Goal: Task Accomplishment & Management: Complete application form

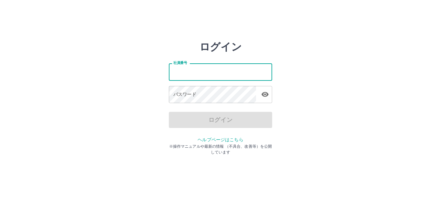
click at [179, 72] on input "社員番号" at bounding box center [220, 71] width 103 height 17
type input "*******"
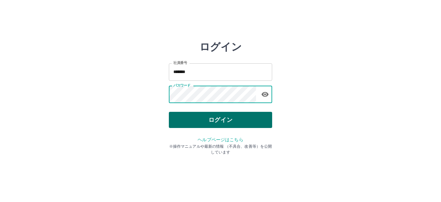
click at [202, 115] on button "ログイン" at bounding box center [220, 120] width 103 height 16
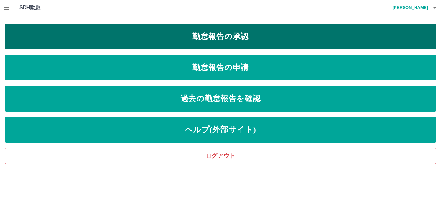
click at [217, 37] on link "勤怠報告の承認" at bounding box center [220, 37] width 431 height 26
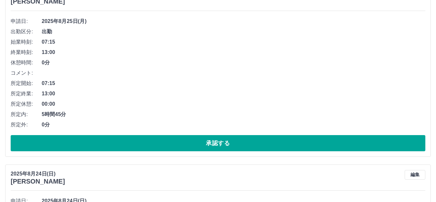
scroll to position [452, 0]
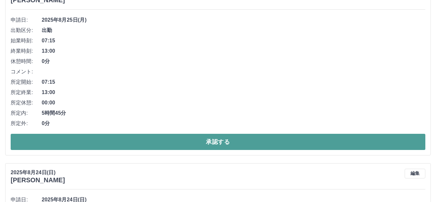
click at [233, 145] on button "承認する" at bounding box center [218, 142] width 414 height 16
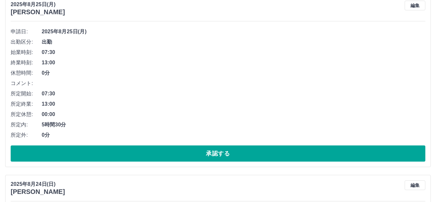
scroll to position [272, 0]
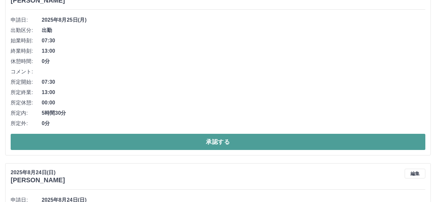
click at [115, 143] on button "承認する" at bounding box center [218, 142] width 414 height 16
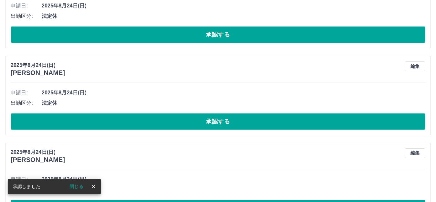
scroll to position [319, 0]
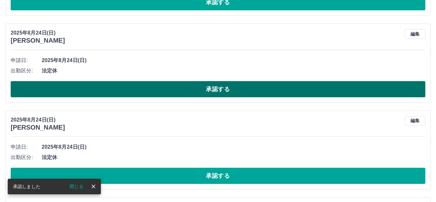
click at [127, 88] on button "承認する" at bounding box center [218, 89] width 414 height 16
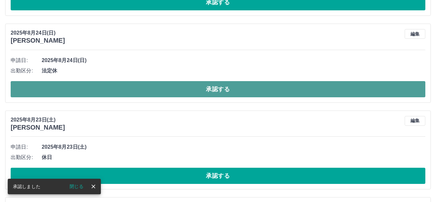
click at [162, 93] on button "承認する" at bounding box center [218, 89] width 414 height 16
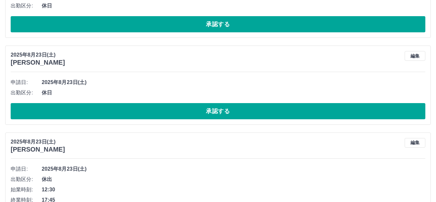
scroll to position [609, 0]
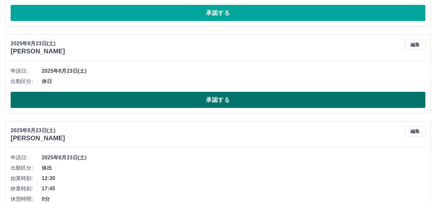
click at [125, 98] on button "承認する" at bounding box center [218, 100] width 414 height 16
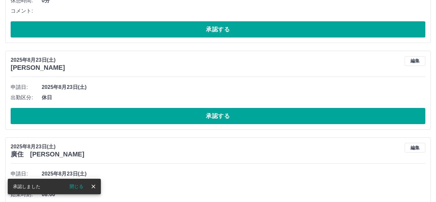
scroll to position [738, 0]
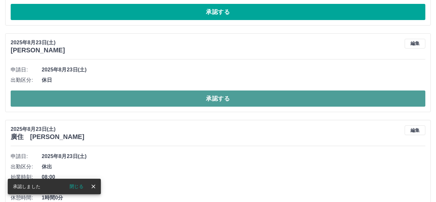
click at [126, 99] on button "承認する" at bounding box center [218, 98] width 414 height 16
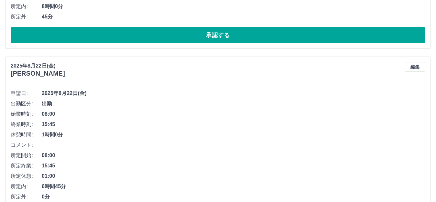
scroll to position [1029, 0]
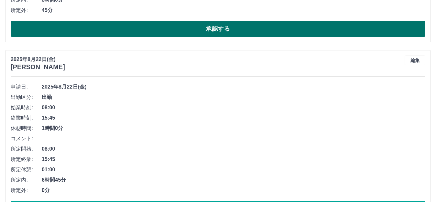
click at [159, 28] on button "承認する" at bounding box center [218, 29] width 414 height 16
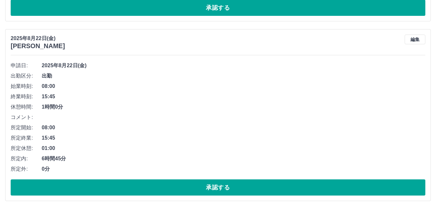
scroll to position [882, 0]
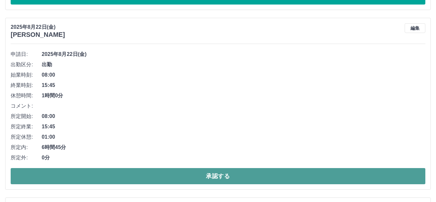
click at [122, 177] on button "承認する" at bounding box center [218, 176] width 414 height 16
click at [82, 177] on button "承認する" at bounding box center [218, 176] width 414 height 16
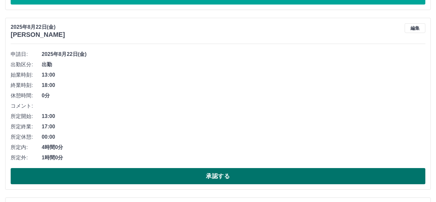
click at [55, 182] on button "承認する" at bounding box center [218, 176] width 414 height 16
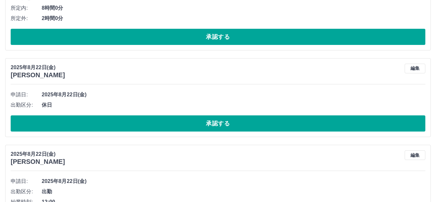
scroll to position [1205, 0]
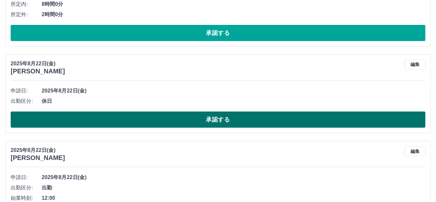
click at [105, 116] on button "承認する" at bounding box center [218, 119] width 414 height 16
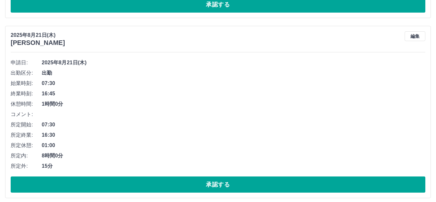
scroll to position [1624, 0]
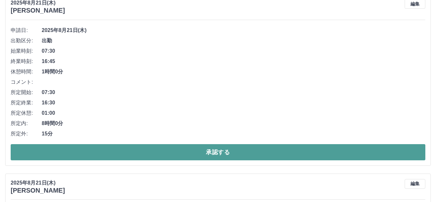
click at [145, 154] on button "承認する" at bounding box center [218, 152] width 414 height 16
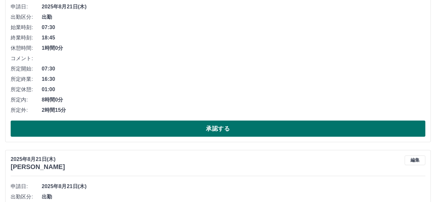
scroll to position [2187, 0]
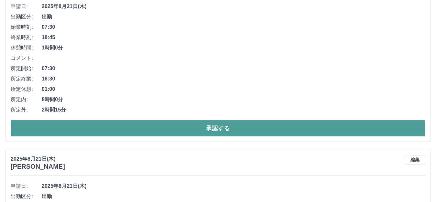
click at [116, 131] on button "承認する" at bounding box center [218, 128] width 414 height 16
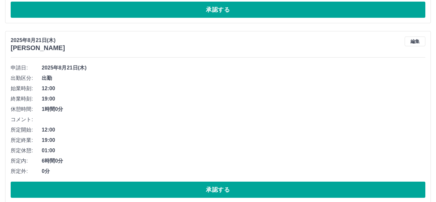
scroll to position [2136, 0]
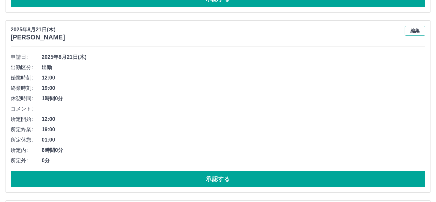
click at [415, 33] on button "編集" at bounding box center [414, 31] width 21 height 10
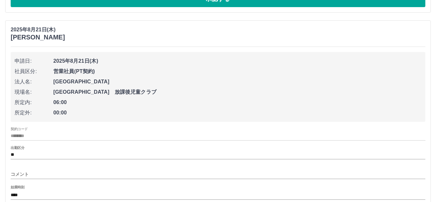
click at [167, 62] on span "2025年8月21日(木)" at bounding box center [237, 61] width 368 height 8
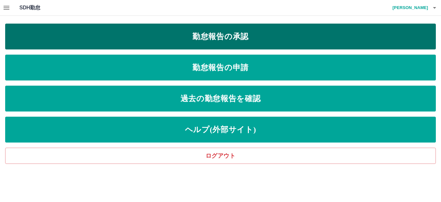
click at [159, 38] on link "勤怠報告の承認" at bounding box center [220, 37] width 431 height 26
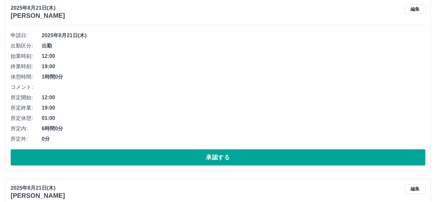
scroll to position [2163, 0]
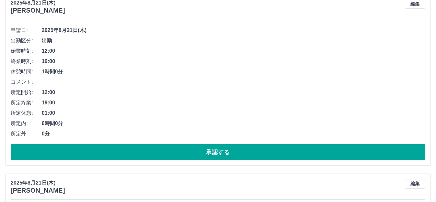
drag, startPoint x: 430, startPoint y: 9, endPoint x: 408, endPoint y: 76, distance: 70.2
click at [408, 76] on span "1時間0分" at bounding box center [233, 72] width 383 height 8
click at [415, 3] on button "編集" at bounding box center [414, 4] width 21 height 10
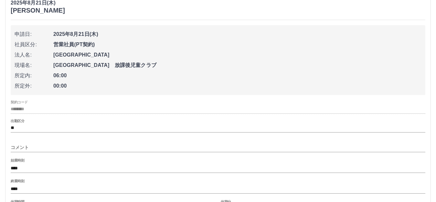
click at [183, 52] on span "[GEOGRAPHIC_DATA]" at bounding box center [237, 55] width 368 height 8
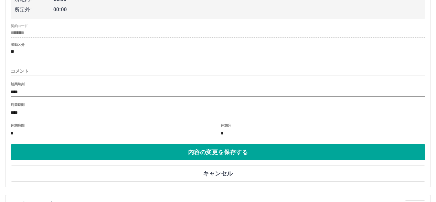
scroll to position [2228, 0]
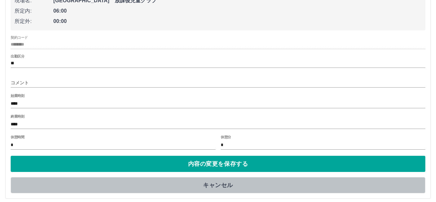
click at [211, 182] on button "キャンセル" at bounding box center [218, 185] width 414 height 16
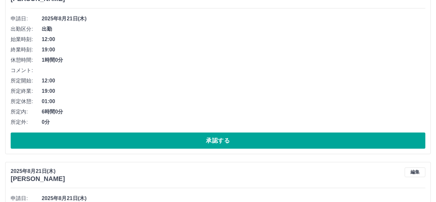
scroll to position [2163, 0]
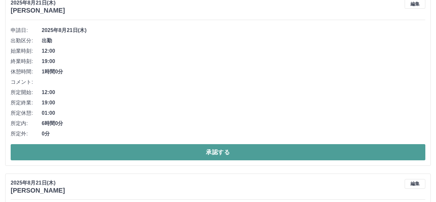
click at [203, 158] on button "承認する" at bounding box center [218, 152] width 414 height 16
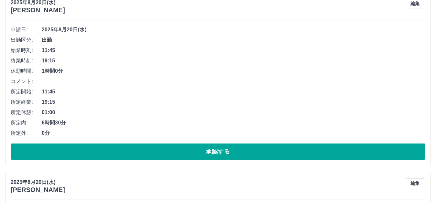
scroll to position [2887, 0]
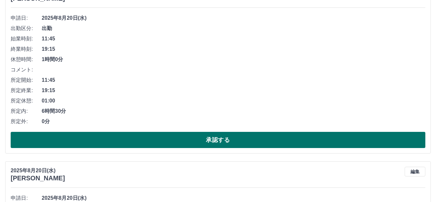
click at [97, 142] on button "承認する" at bounding box center [218, 140] width 414 height 16
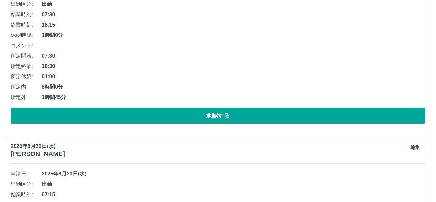
scroll to position [2869, 0]
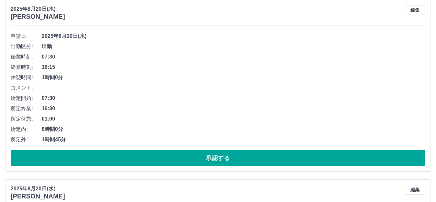
drag, startPoint x: 411, startPoint y: 9, endPoint x: 413, endPoint y: 17, distance: 7.9
click at [413, 10] on button "編集" at bounding box center [414, 10] width 21 height 10
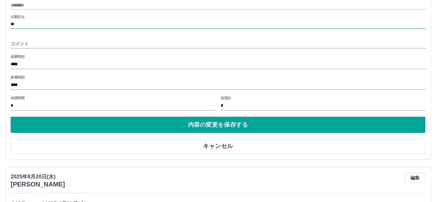
scroll to position [2998, 0]
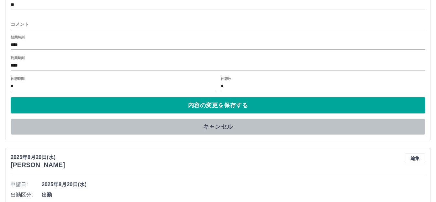
click at [204, 129] on button "キャンセル" at bounding box center [218, 126] width 414 height 16
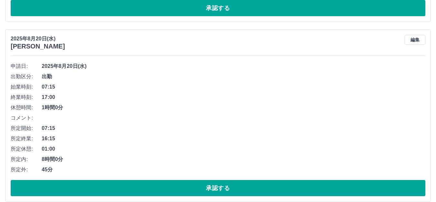
scroll to position [3030, 0]
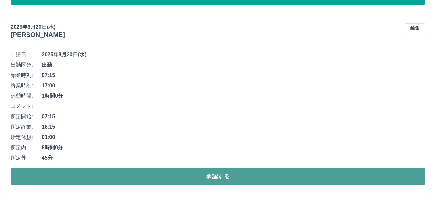
click at [105, 179] on button "承認する" at bounding box center [218, 176] width 414 height 16
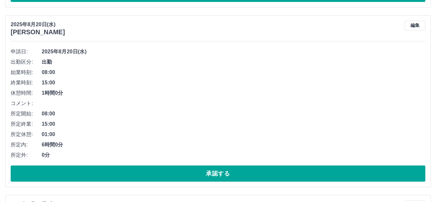
scroll to position [3224, 0]
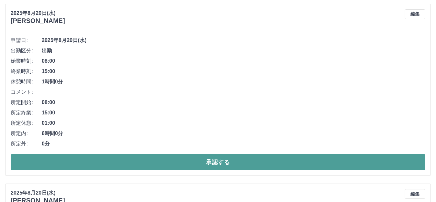
click at [118, 164] on button "承認する" at bounding box center [218, 162] width 414 height 16
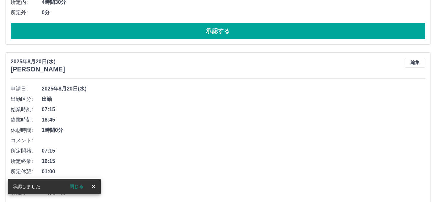
scroll to position [3206, 0]
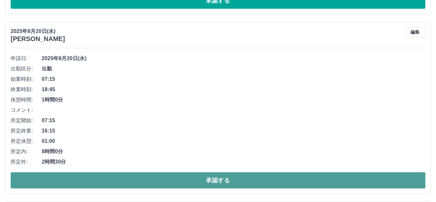
click at [188, 183] on button "承認する" at bounding box center [218, 180] width 414 height 16
click at [119, 182] on button "承認する" at bounding box center [218, 180] width 414 height 16
click at [75, 175] on button "承認する" at bounding box center [218, 180] width 414 height 16
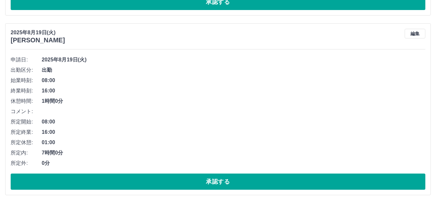
scroll to position [3303, 0]
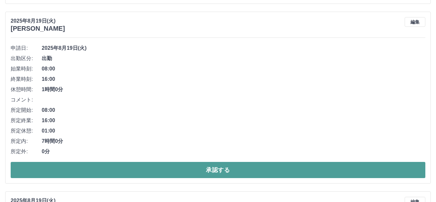
click at [155, 167] on button "承認する" at bounding box center [218, 170] width 414 height 16
click at [113, 172] on button "承認する" at bounding box center [218, 170] width 414 height 16
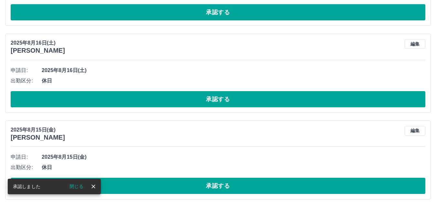
scroll to position [3397, 0]
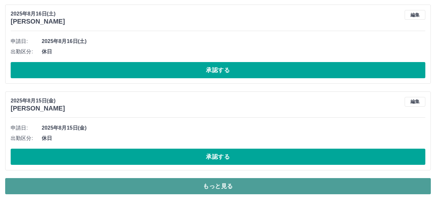
drag, startPoint x: 238, startPoint y: 189, endPoint x: 225, endPoint y: 188, distance: 13.7
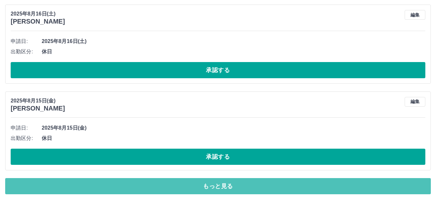
click at [238, 190] on button "もっと見る" at bounding box center [217, 186] width 425 height 16
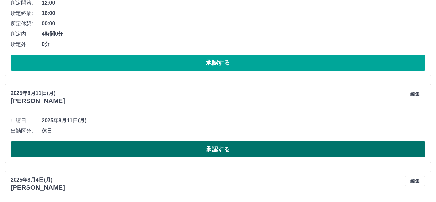
scroll to position [4073, 0]
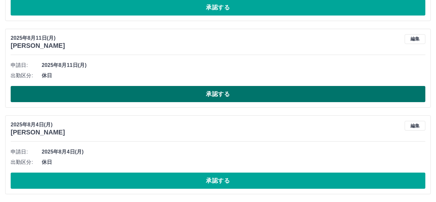
click at [106, 95] on button "承認する" at bounding box center [218, 94] width 414 height 16
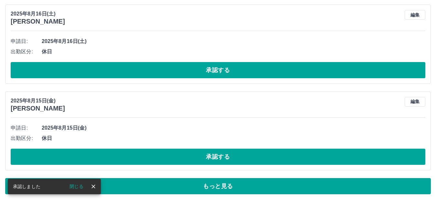
scroll to position [3397, 0]
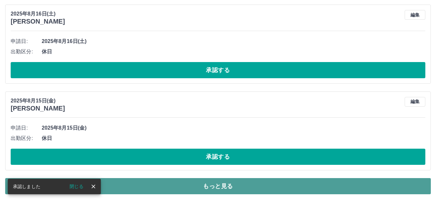
click at [213, 187] on button "もっと見る" at bounding box center [217, 186] width 425 height 16
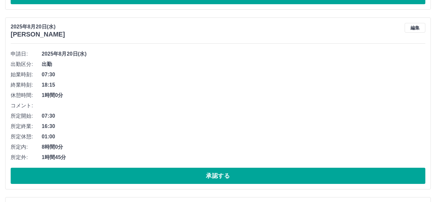
scroll to position [2856, 0]
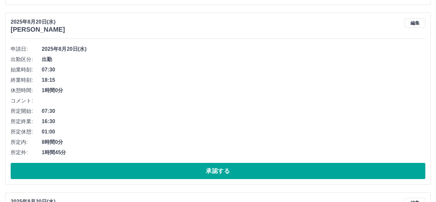
click at [411, 25] on button "編集" at bounding box center [414, 23] width 21 height 10
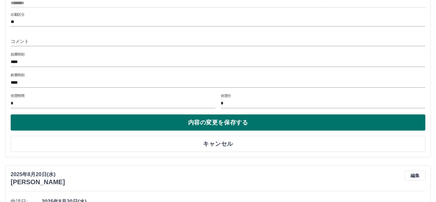
scroll to position [3018, 0]
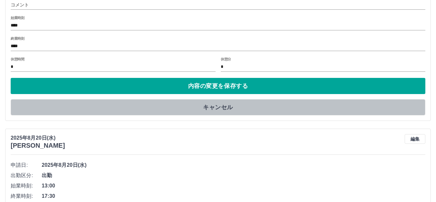
click at [227, 103] on button "キャンセル" at bounding box center [218, 107] width 414 height 16
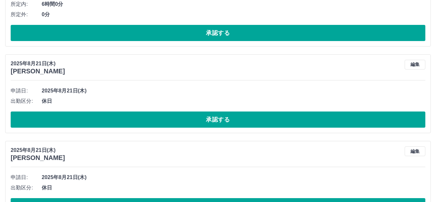
scroll to position [2275, 0]
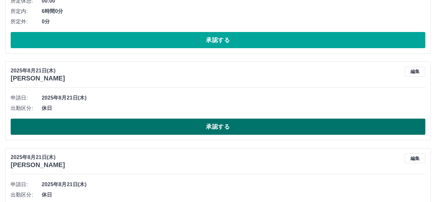
click at [195, 130] on button "承認する" at bounding box center [218, 126] width 414 height 16
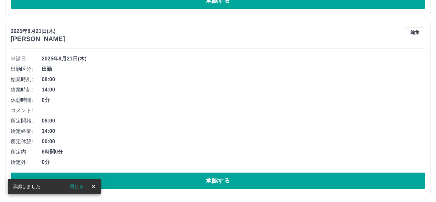
scroll to position [2146, 0]
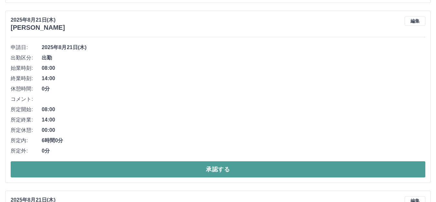
click at [176, 171] on button "承認する" at bounding box center [218, 169] width 414 height 16
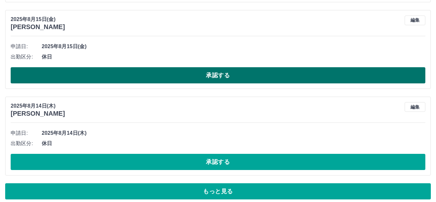
scroll to position [3391, 0]
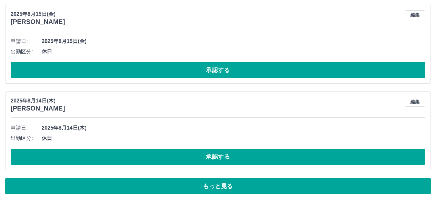
click at [176, 188] on button "もっと見る" at bounding box center [217, 186] width 425 height 16
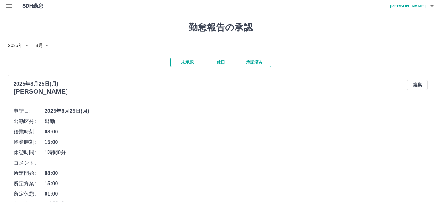
scroll to position [0, 0]
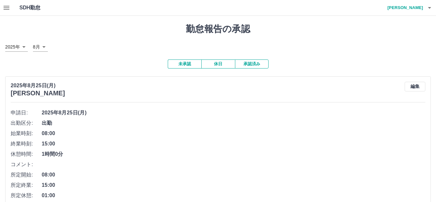
drag, startPoint x: 159, startPoint y: 50, endPoint x: 109, endPoint y: 48, distance: 50.7
drag, startPoint x: 109, startPoint y: 48, endPoint x: 6, endPoint y: 10, distance: 109.3
click at [6, 10] on icon "button" at bounding box center [7, 8] width 8 height 8
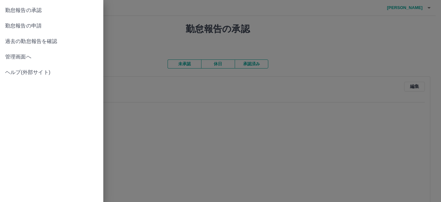
click at [29, 30] on link "勤怠報告の申請" at bounding box center [51, 25] width 103 height 15
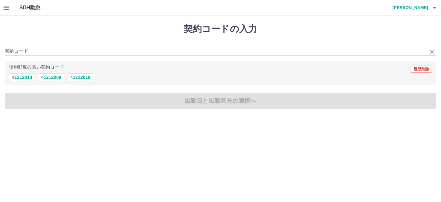
click at [21, 50] on input "契約コード" at bounding box center [215, 51] width 421 height 8
click at [48, 80] on button "41212009" at bounding box center [51, 77] width 26 height 8
type input "********"
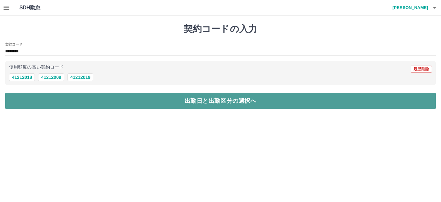
click at [79, 99] on button "出勤日と出勤区分の選択へ" at bounding box center [220, 101] width 431 height 16
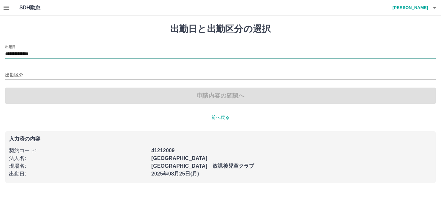
click at [47, 52] on input "**********" at bounding box center [220, 54] width 431 height 8
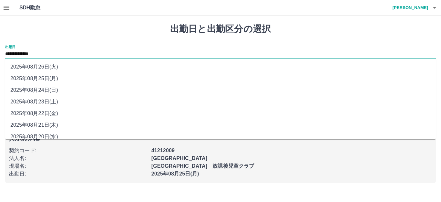
click at [38, 101] on li "2025年08月23日(土)" at bounding box center [220, 102] width 431 height 12
type input "**********"
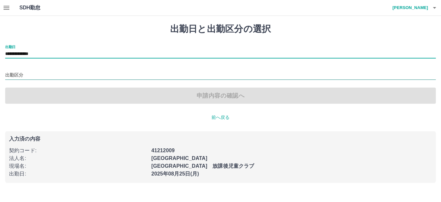
click at [36, 75] on input "出勤区分" at bounding box center [220, 75] width 431 height 8
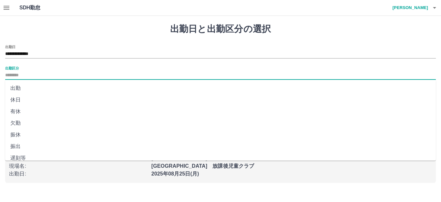
click at [20, 104] on li "休日" at bounding box center [220, 100] width 431 height 12
type input "**"
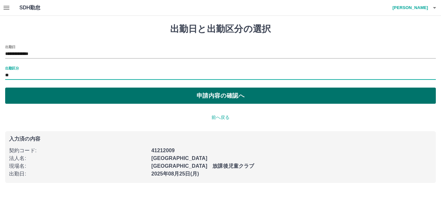
click at [121, 93] on button "申請内容の確認へ" at bounding box center [220, 95] width 431 height 16
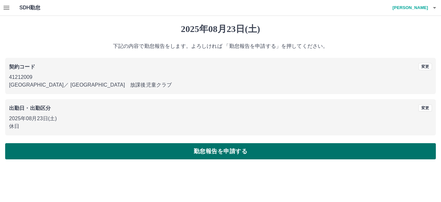
click at [139, 147] on button "勤怠報告を申請する" at bounding box center [220, 151] width 431 height 16
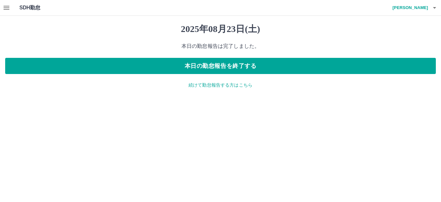
click at [203, 86] on p "続けて勤怠報告する方はこちら" at bounding box center [220, 85] width 431 height 7
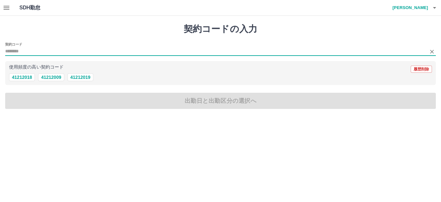
click at [32, 51] on input "契約コード" at bounding box center [215, 51] width 421 height 8
click at [15, 52] on input "契約コード" at bounding box center [215, 51] width 421 height 8
click at [54, 78] on button "41212009" at bounding box center [51, 77] width 26 height 8
type input "********"
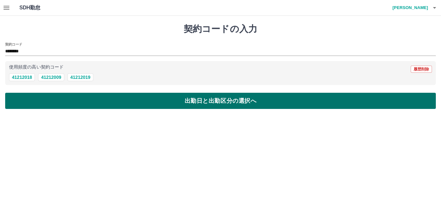
click at [102, 103] on button "出勤日と出勤区分の選択へ" at bounding box center [220, 101] width 431 height 16
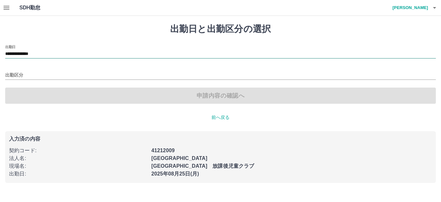
click at [36, 53] on input "**********" at bounding box center [220, 54] width 431 height 8
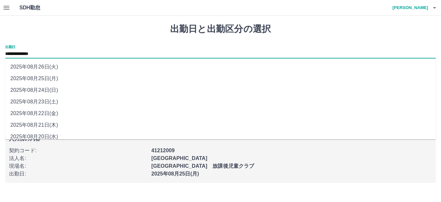
click at [41, 90] on li "2025年08月24日(日)" at bounding box center [220, 90] width 431 height 12
type input "**********"
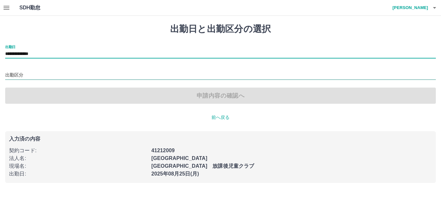
click at [44, 72] on input "出勤区分" at bounding box center [220, 75] width 431 height 8
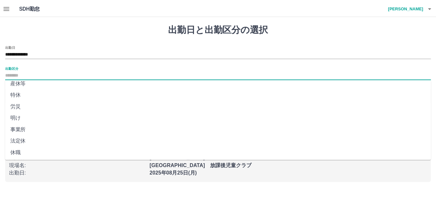
scroll to position [134, 0]
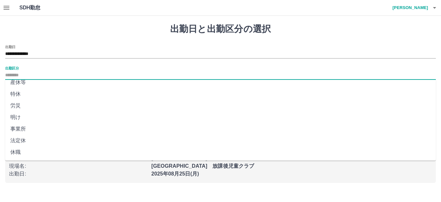
click at [21, 144] on li "法定休" at bounding box center [220, 141] width 431 height 12
type input "***"
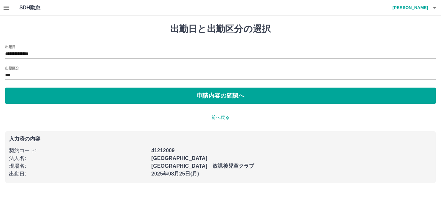
click at [21, 143] on div "契約コード :" at bounding box center [76, 149] width 142 height 12
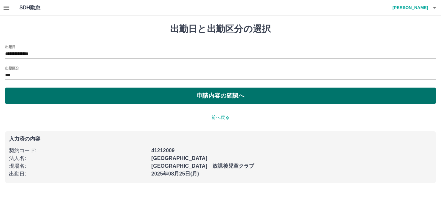
click at [218, 98] on button "申請内容の確認へ" at bounding box center [220, 95] width 431 height 16
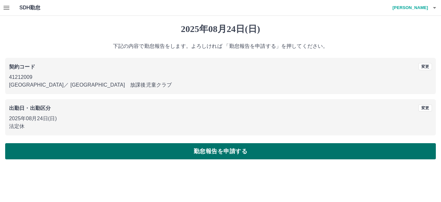
click at [246, 148] on button "勤怠報告を申請する" at bounding box center [220, 151] width 431 height 16
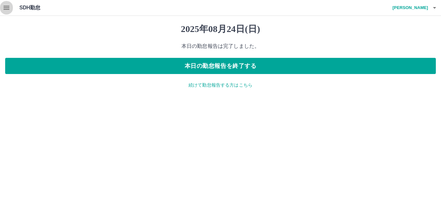
click at [5, 7] on icon "button" at bounding box center [7, 8] width 8 height 8
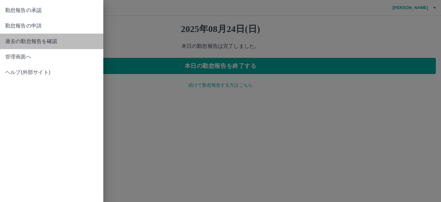
click at [31, 41] on span "過去の勤怠報告を確認" at bounding box center [51, 41] width 93 height 8
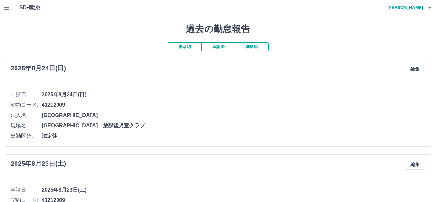
click at [210, 50] on button "承認済" at bounding box center [218, 46] width 34 height 9
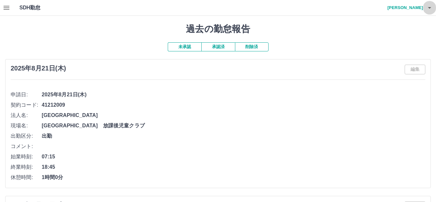
click at [428, 8] on icon "button" at bounding box center [428, 8] width 3 height 2
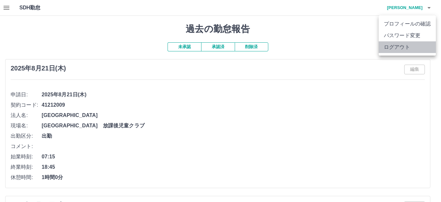
click at [395, 49] on li "ログアウト" at bounding box center [407, 47] width 57 height 12
